Goal: Information Seeking & Learning: Find specific fact

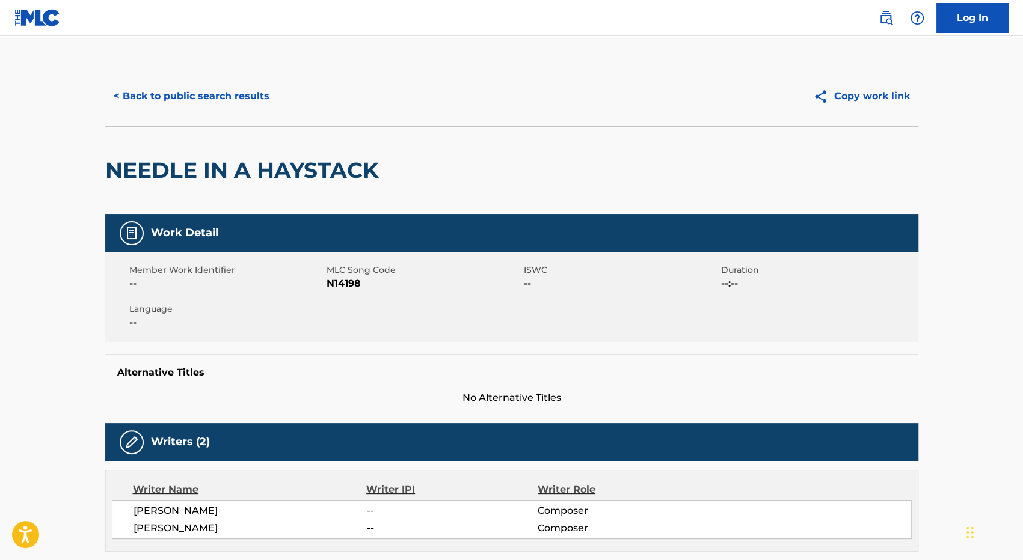
click at [203, 97] on button "< Back to public search results" at bounding box center [191, 96] width 173 height 30
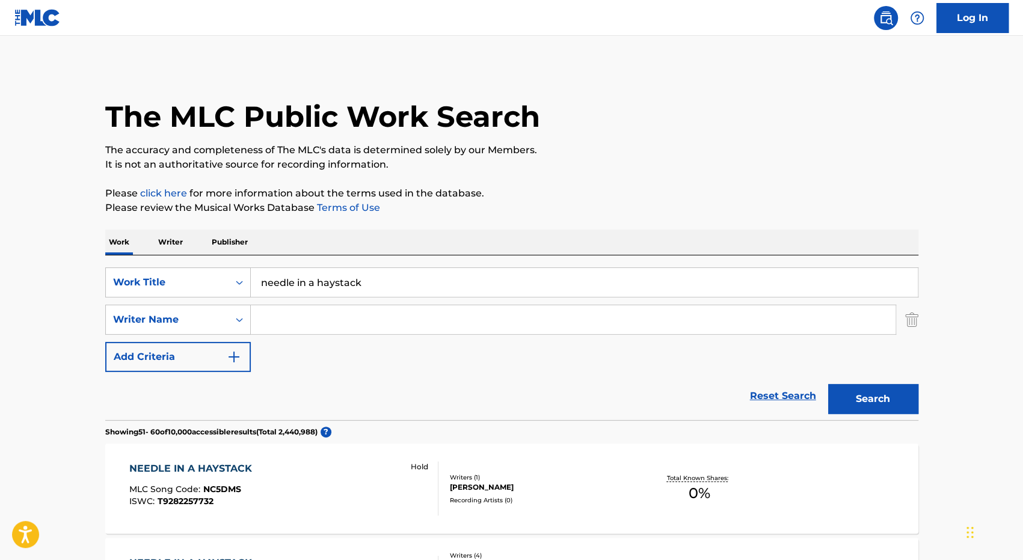
click at [790, 393] on link "Reset Search" at bounding box center [783, 396] width 78 height 26
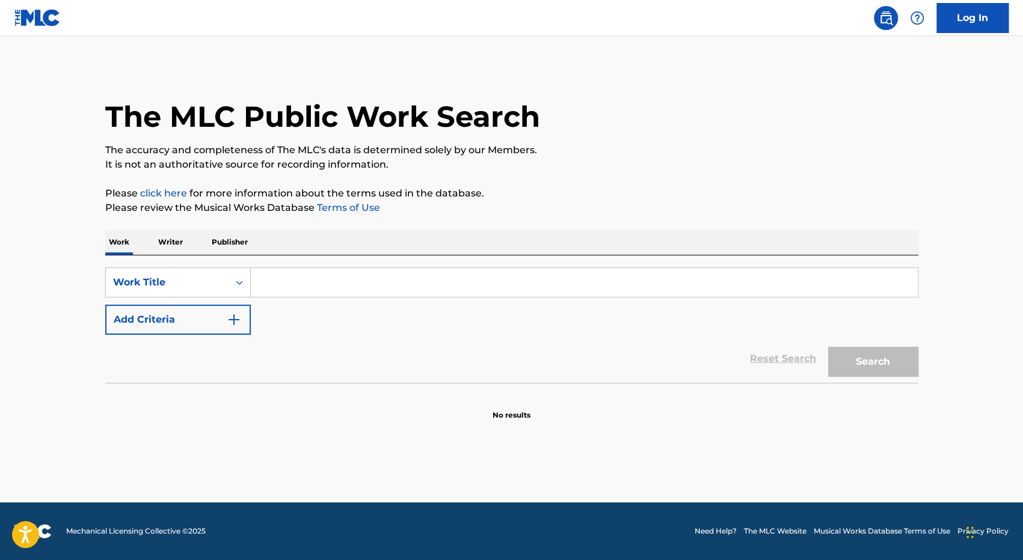
click at [308, 288] on input "Search Form" at bounding box center [584, 282] width 667 height 29
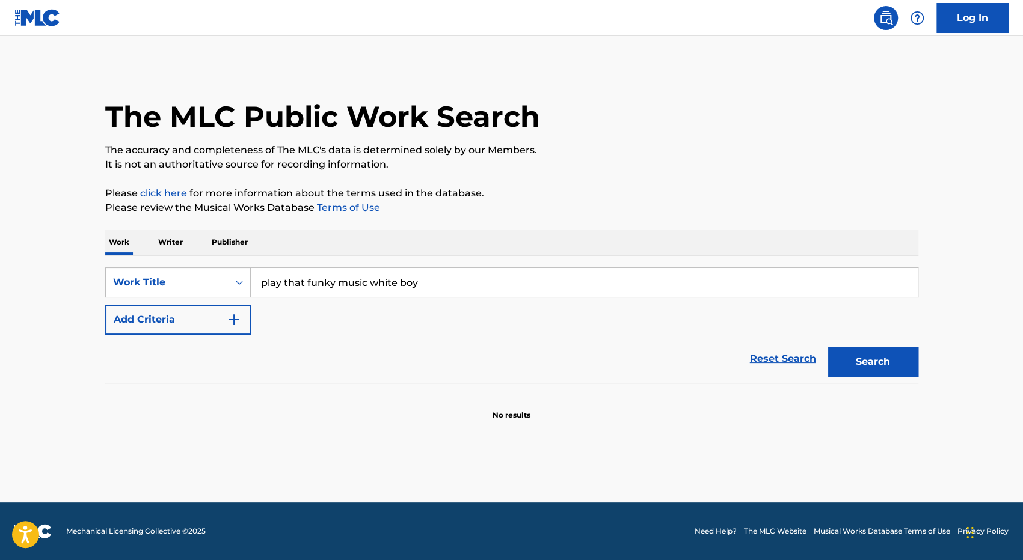
type input "play that funky music white boy"
click at [828, 347] on button "Search" at bounding box center [873, 362] width 90 height 30
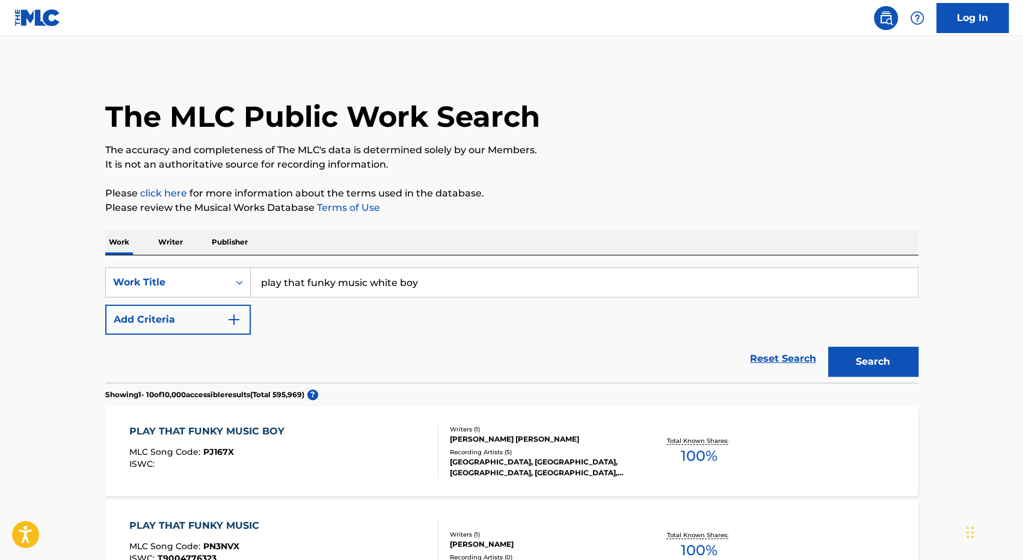
click at [233, 314] on img "Search Form" at bounding box center [234, 320] width 14 height 14
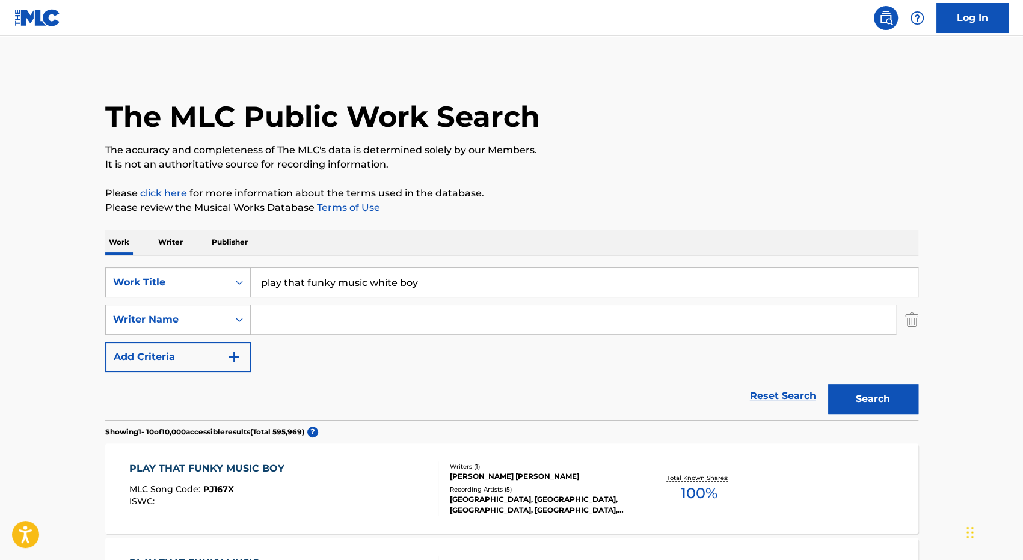
click at [266, 320] on input "Search Form" at bounding box center [573, 319] width 645 height 29
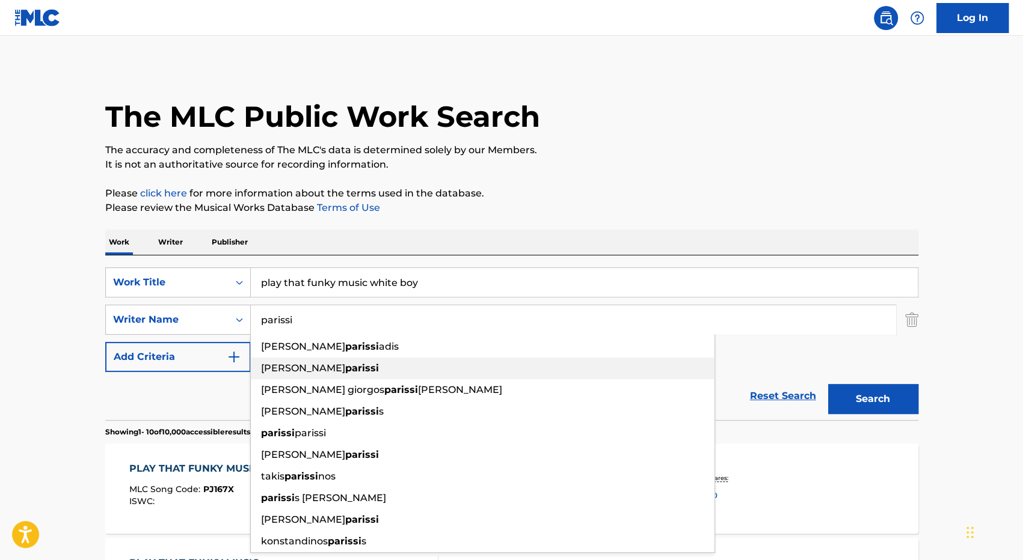
click at [272, 368] on span "[PERSON_NAME]" at bounding box center [303, 368] width 84 height 11
type input "[PERSON_NAME]"
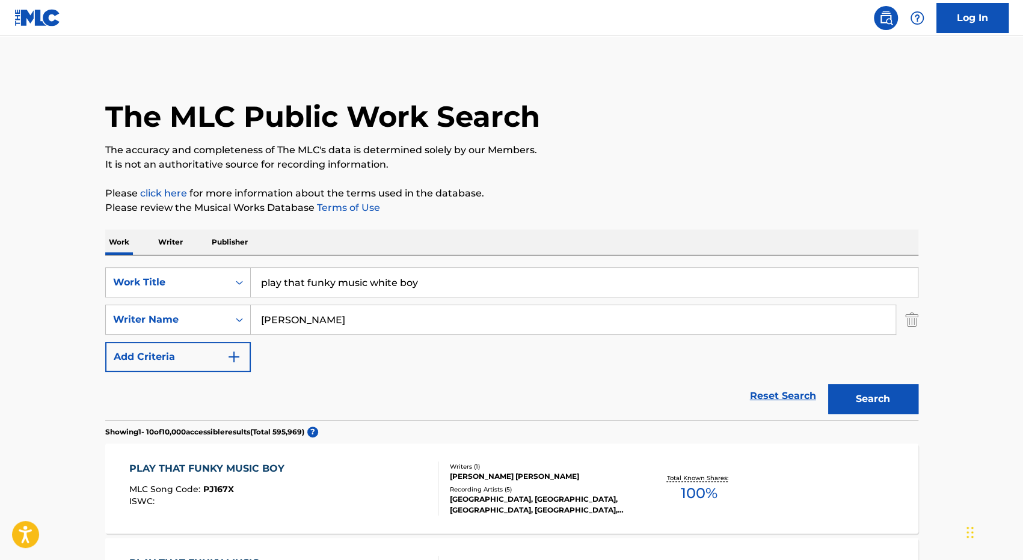
click at [851, 403] on button "Search" at bounding box center [873, 399] width 90 height 30
click at [241, 465] on div "PLAY THAT FUNKY MUSIC" at bounding box center [197, 469] width 136 height 14
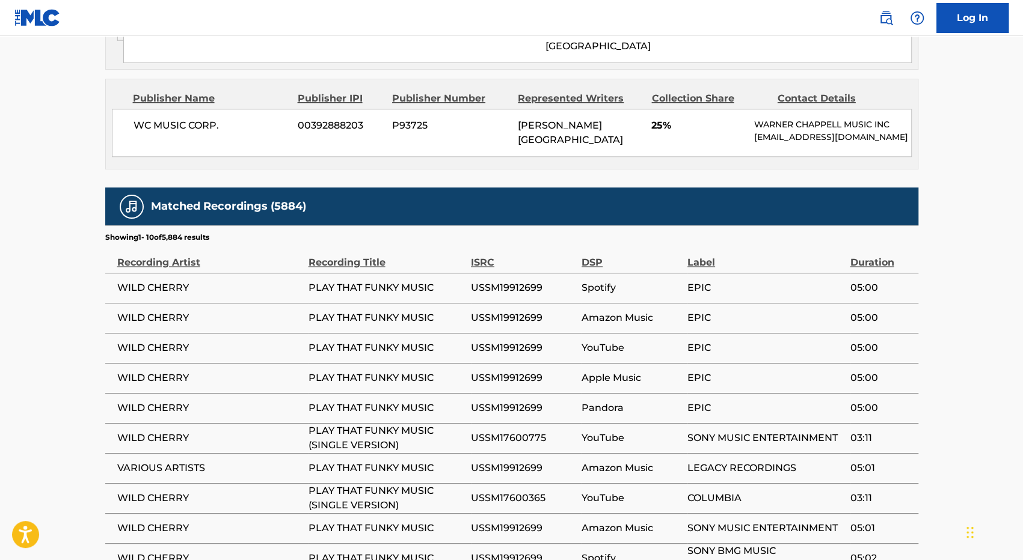
scroll to position [884, 0]
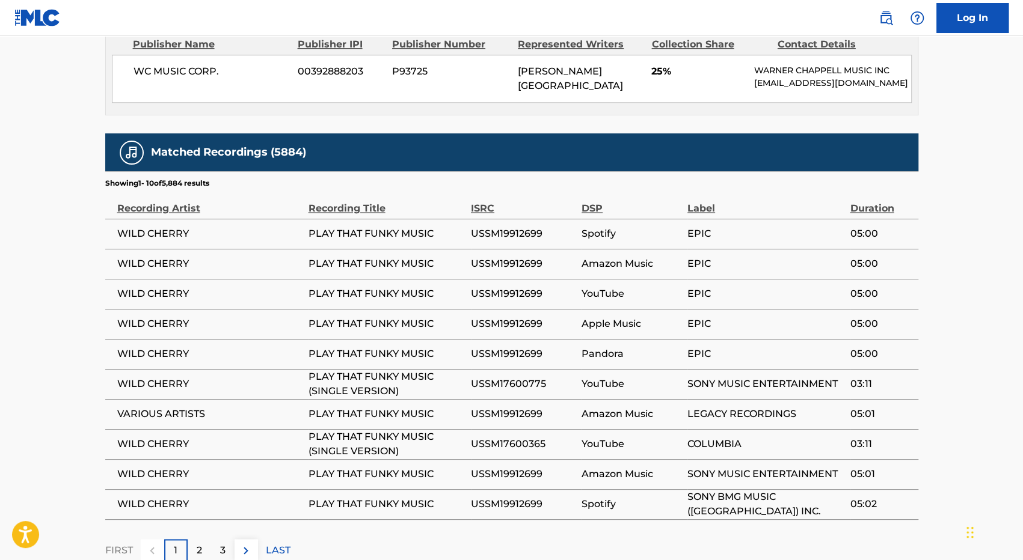
click at [280, 544] on p "LAST" at bounding box center [278, 551] width 25 height 14
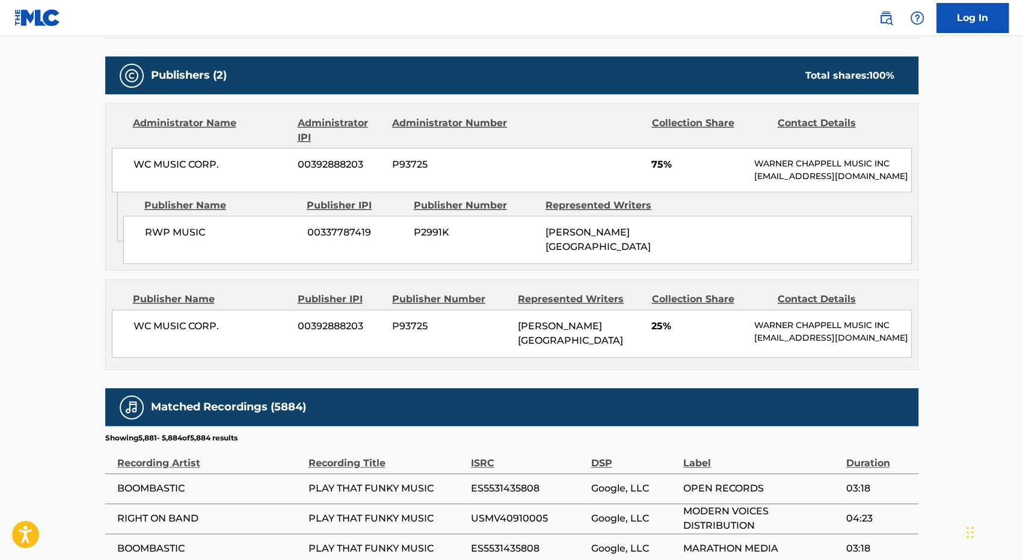
scroll to position [764, 0]
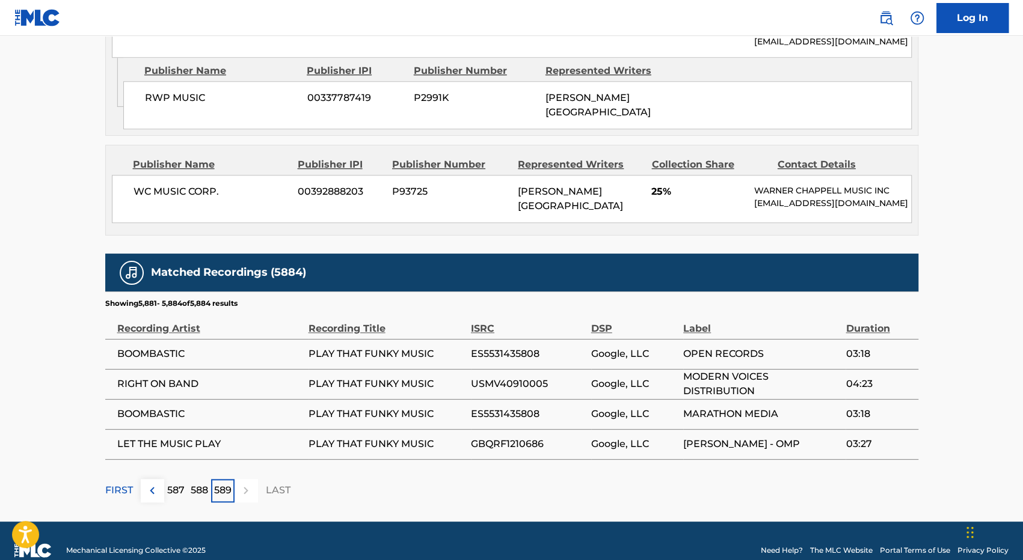
click at [201, 483] on p "588" at bounding box center [199, 490] width 17 height 14
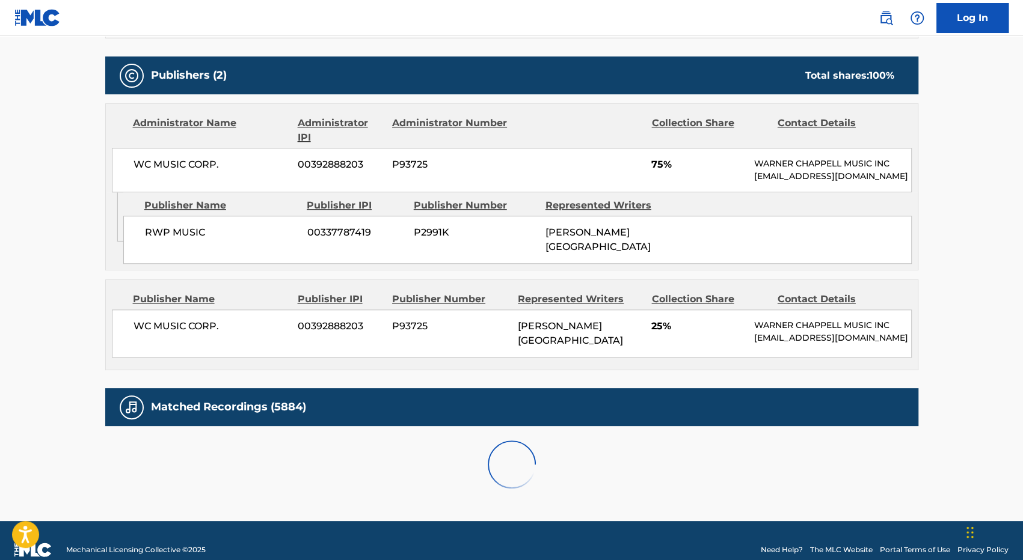
scroll to position [884, 0]
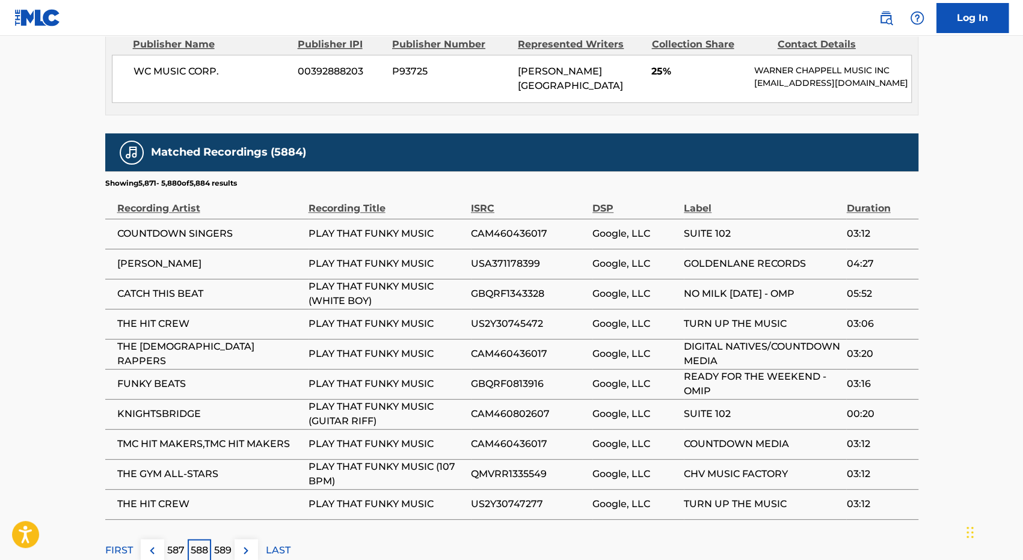
click at [176, 544] on p "587" at bounding box center [175, 551] width 17 height 14
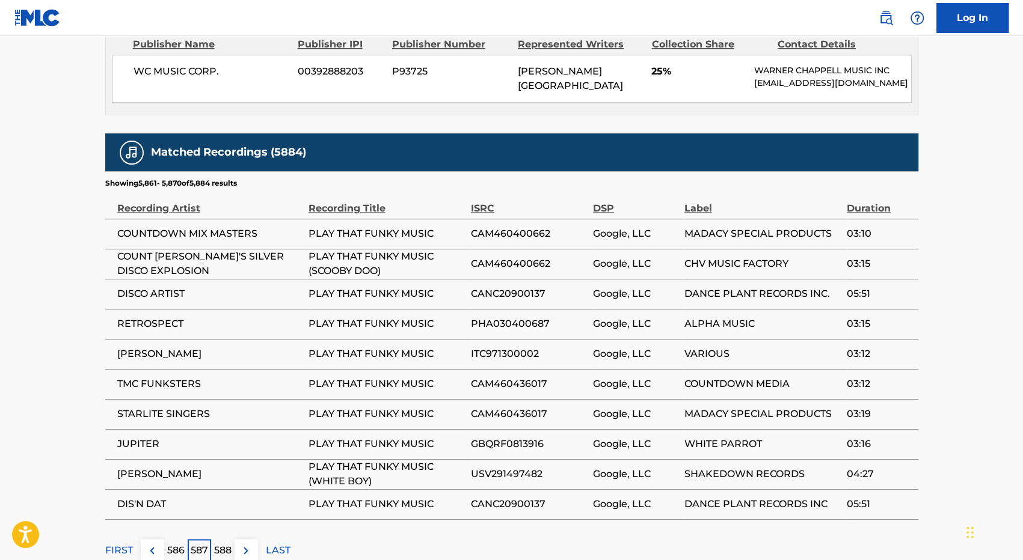
click at [176, 544] on p "586" at bounding box center [175, 551] width 17 height 14
